Goal: Task Accomplishment & Management: Complete application form

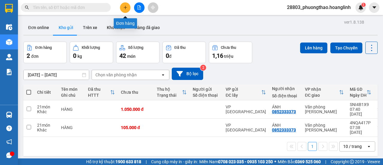
click at [124, 8] on icon "plus" at bounding box center [125, 7] width 4 height 4
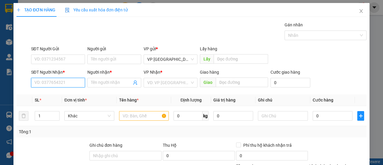
click at [43, 86] on input "SĐT Người Nhận *" at bounding box center [58, 83] width 54 height 10
click at [44, 94] on div "0889662815 - TÂM" at bounding box center [57, 94] width 46 height 7
type input "0889662815"
type input "TÂM"
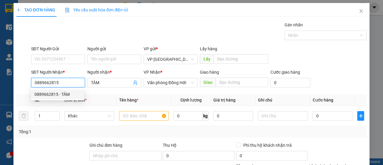
type input "50.000"
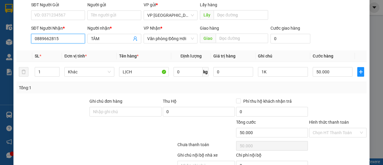
scroll to position [74, 0]
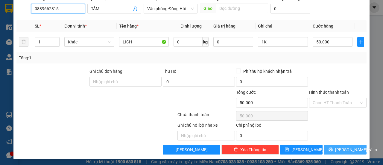
type input "0889662815"
click at [330, 148] on icon "printer" at bounding box center [331, 149] width 4 height 4
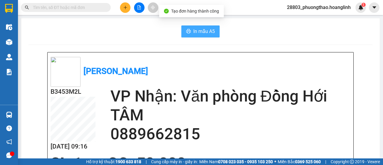
click at [195, 29] on span "In mẫu A5" at bounding box center [204, 31] width 22 height 7
